Goal: Find specific page/section: Find specific page/section

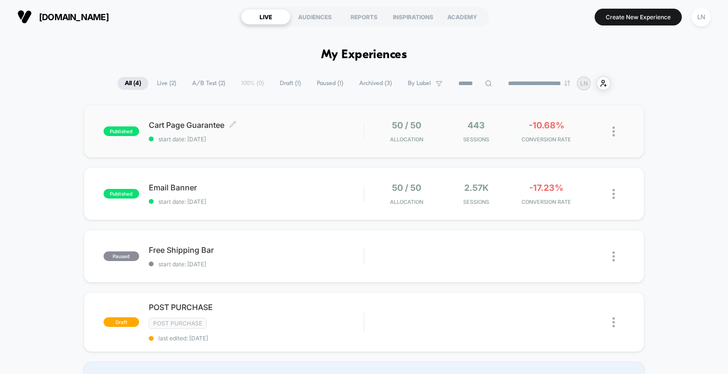
click at [255, 125] on span "Cart Page Guarantee Click to edit experience details" at bounding box center [256, 125] width 215 height 10
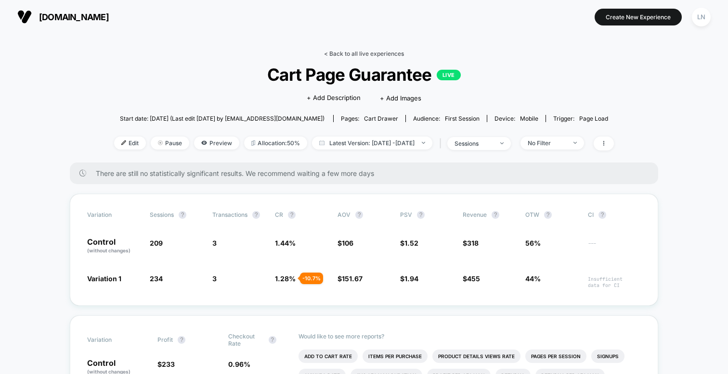
click at [337, 54] on link "< Back to all live experiences" at bounding box center [364, 53] width 80 height 7
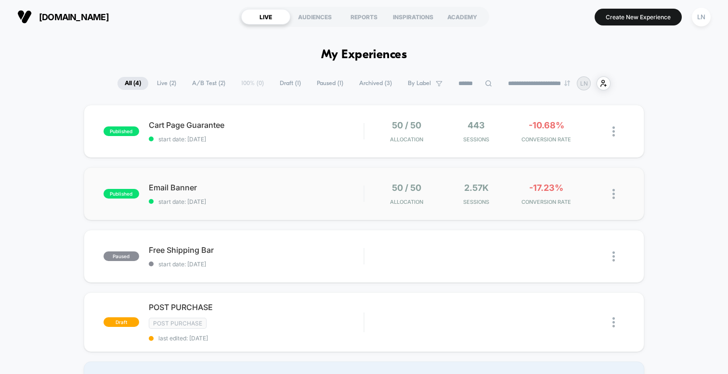
click at [299, 205] on div "published Email Banner start date: [DATE] 50 / 50 Allocation 2.57k Sessions -17…" at bounding box center [364, 193] width 560 height 53
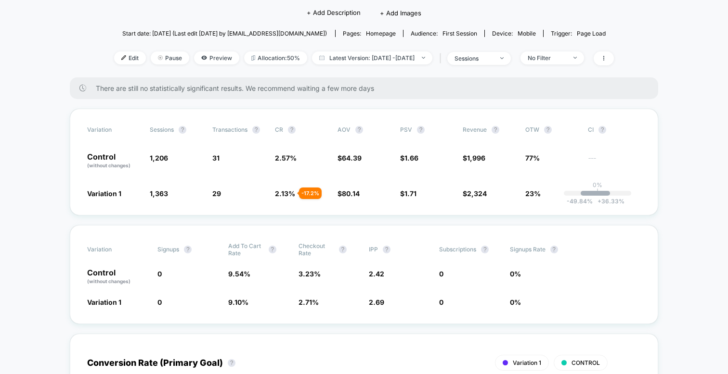
scroll to position [36, 0]
